Goal: Check status

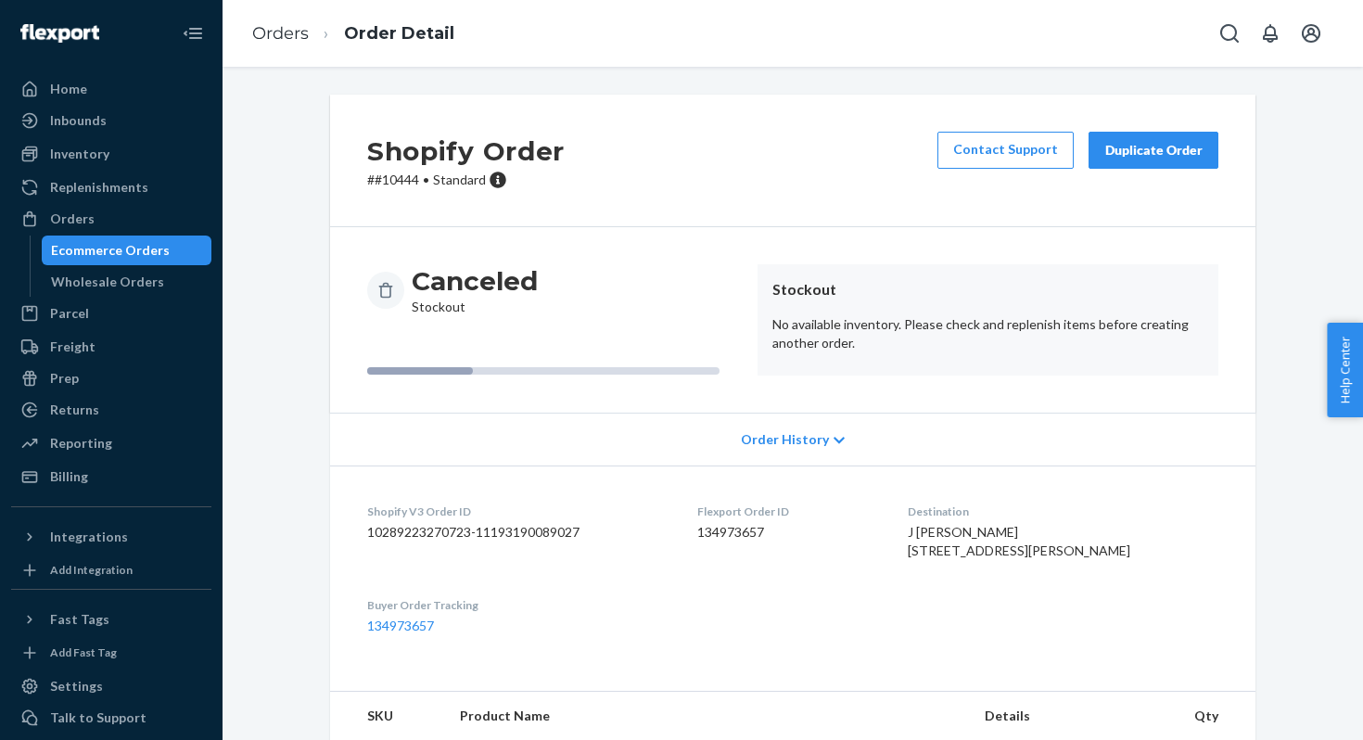
click at [109, 248] on div "Ecommerce Orders" at bounding box center [110, 250] width 119 height 19
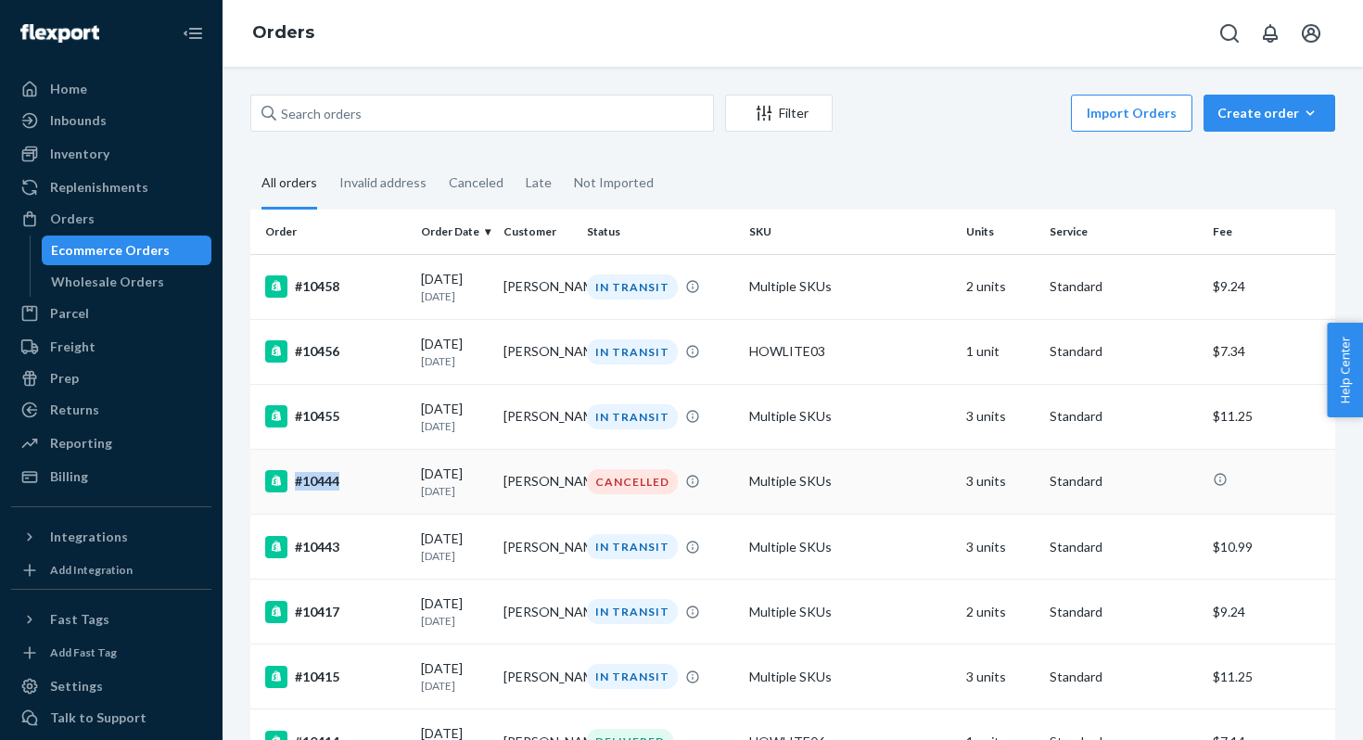
drag, startPoint x: 353, startPoint y: 490, endPoint x: 338, endPoint y: 489, distance: 14.9
click at [338, 489] on div "#10444" at bounding box center [335, 481] width 141 height 22
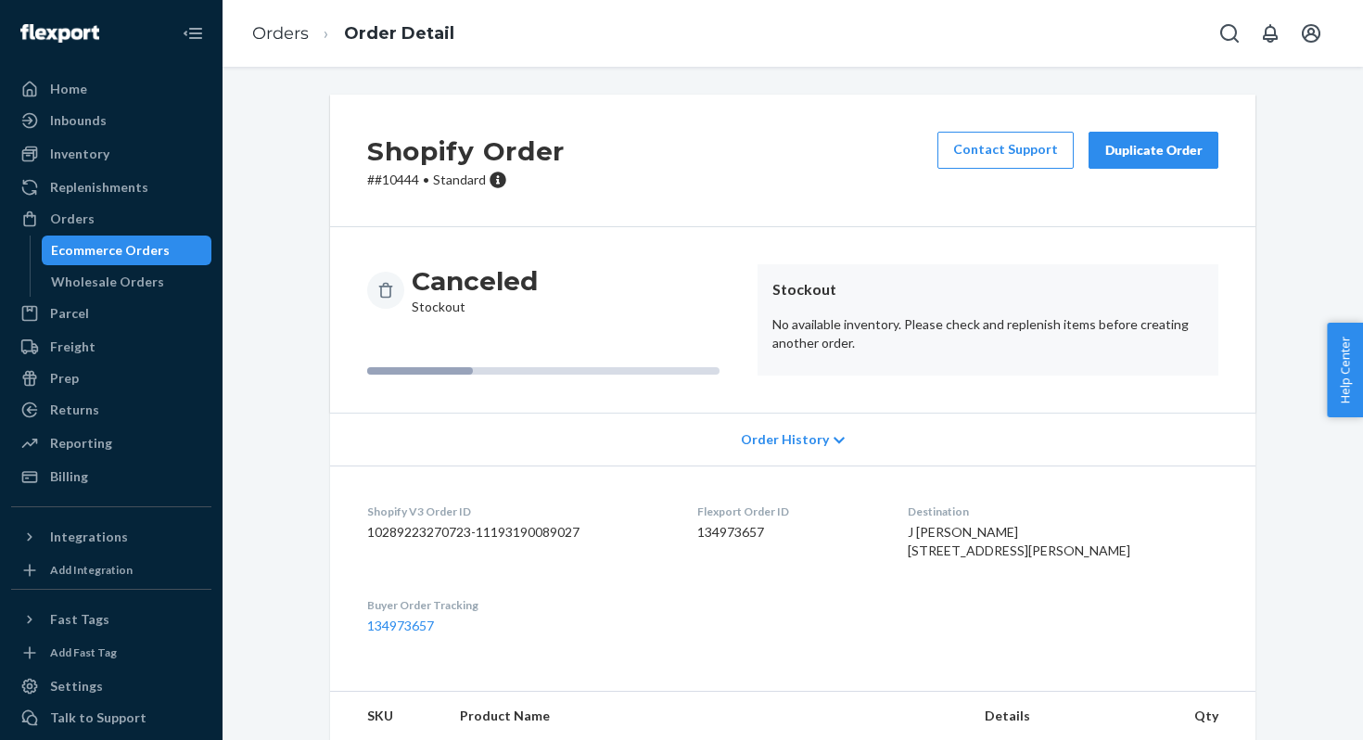
click at [407, 183] on p "# #10444 • Standard" at bounding box center [466, 180] width 198 height 19
copy p "10444"
click at [93, 81] on div "Home" at bounding box center [111, 89] width 197 height 26
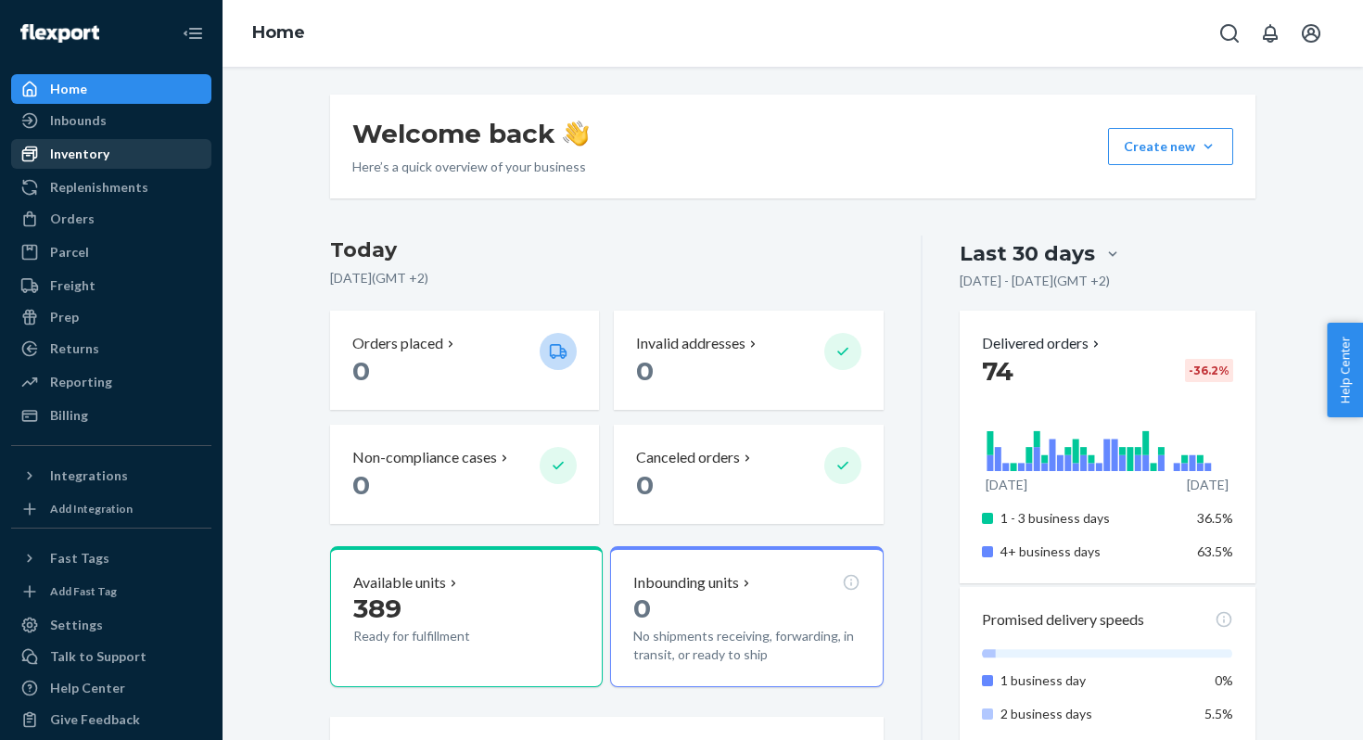
click at [109, 147] on div "Inventory" at bounding box center [111, 154] width 197 height 26
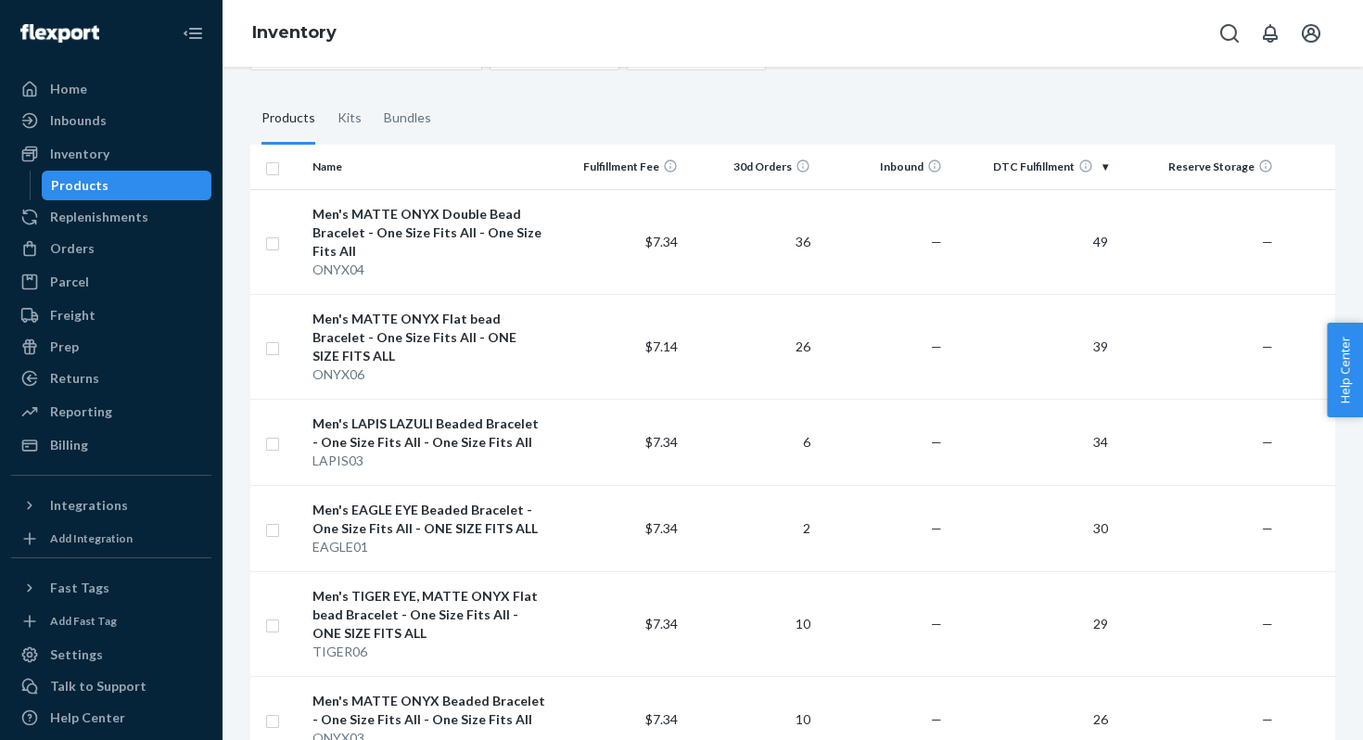
scroll to position [162, 0]
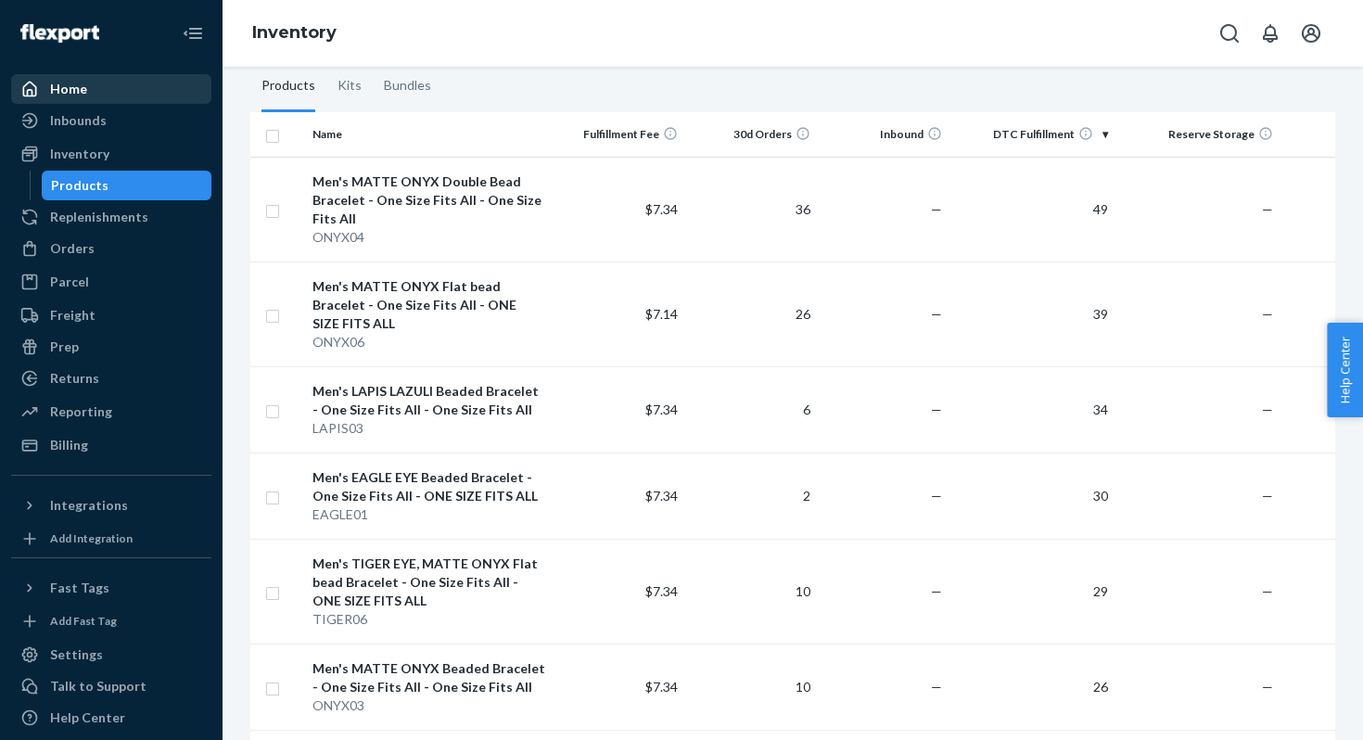
click at [75, 93] on div "Home" at bounding box center [68, 89] width 37 height 19
